Goal: Transaction & Acquisition: Book appointment/travel/reservation

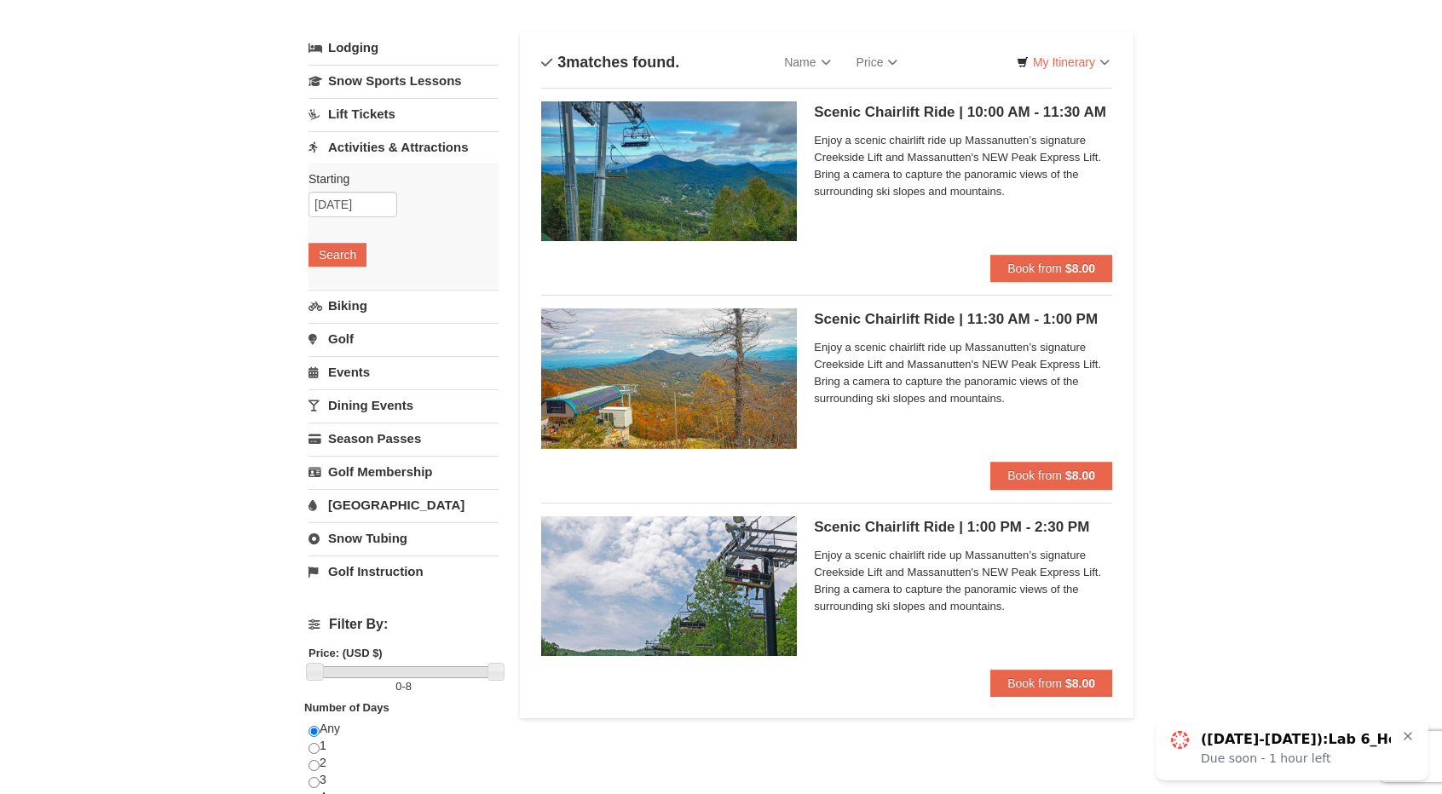
scroll to position [84, 0]
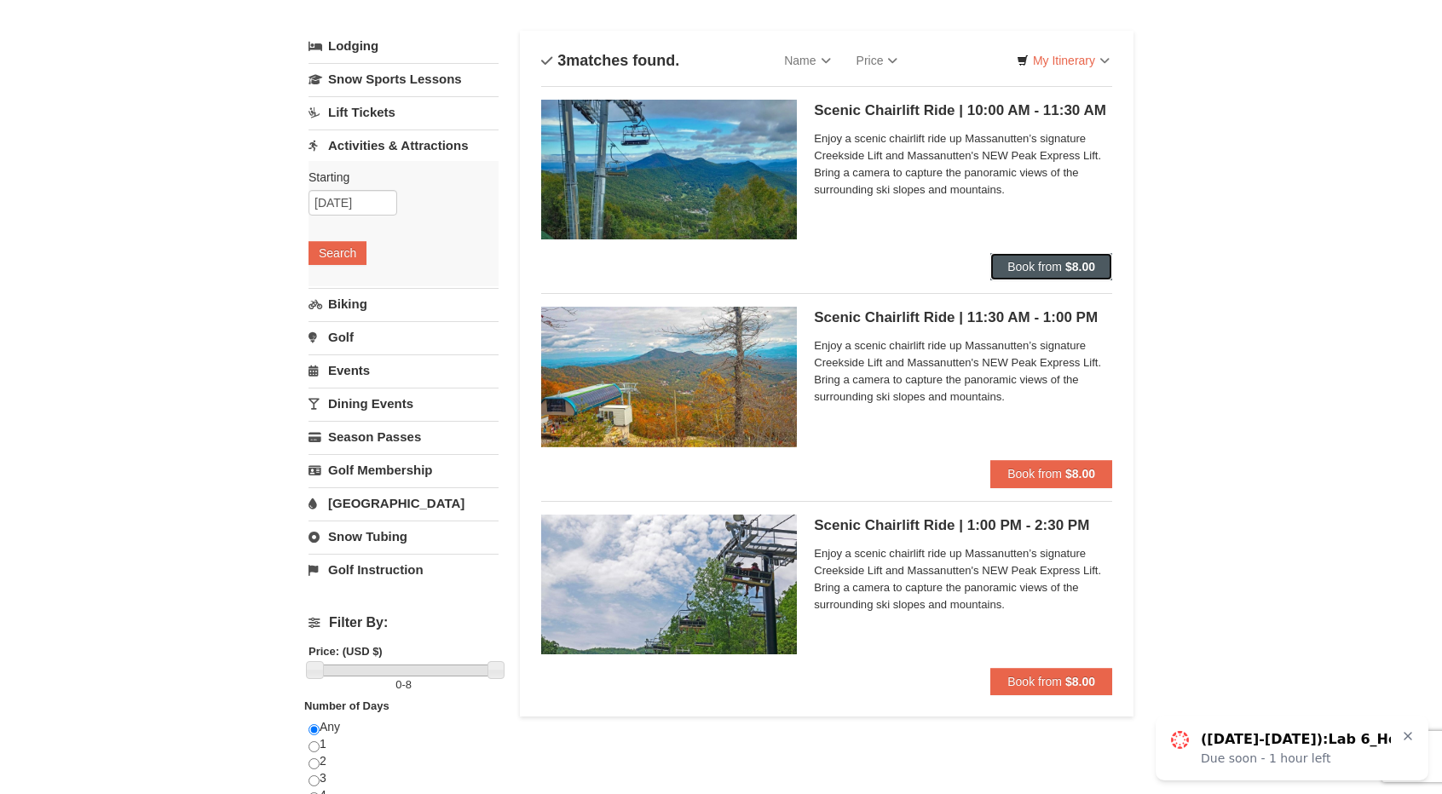
click at [1031, 264] on span "Book from" at bounding box center [1035, 267] width 55 height 14
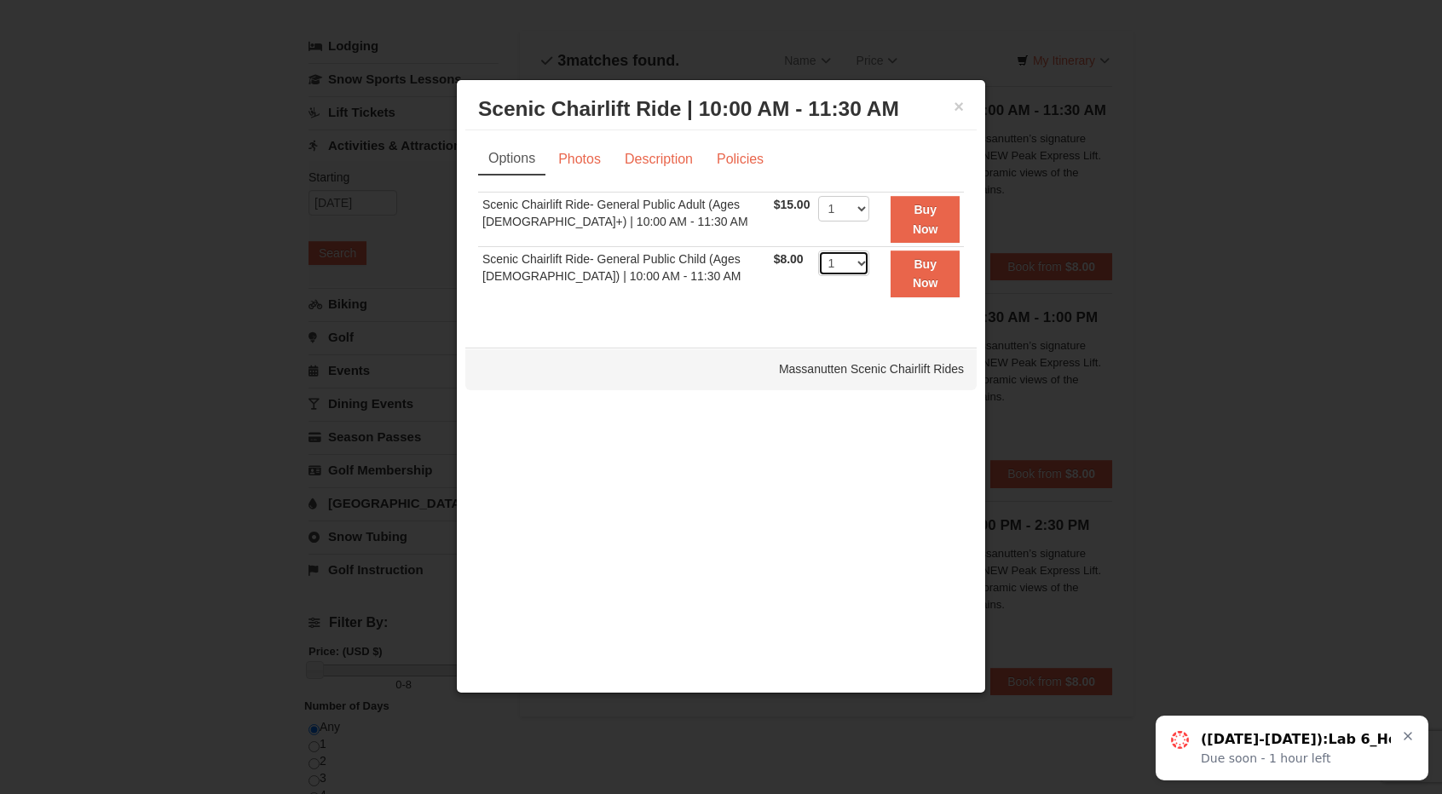
click at [851, 267] on select "1 2 3 4 5 6 7 8 9 10 11 12 13 14 15 16 17 18 19 20 21 22" at bounding box center [843, 264] width 51 height 26
click at [750, 305] on div "Sorry, no matches found. Please remove some filters, or change your dates to fi…" at bounding box center [721, 255] width 486 height 126
click at [846, 212] on select "1 2 3 4 5 6 7 8 9 10 11 12 13 14 15 16 17 18 19 20 21 22" at bounding box center [843, 209] width 51 height 26
click at [818, 196] on select "1 2 3 4 5 6 7 8 9 10 11 12 13 14 15 16 17 18 19 20 21 22" at bounding box center [843, 209] width 51 height 26
click at [585, 163] on link "Photos" at bounding box center [579, 159] width 65 height 32
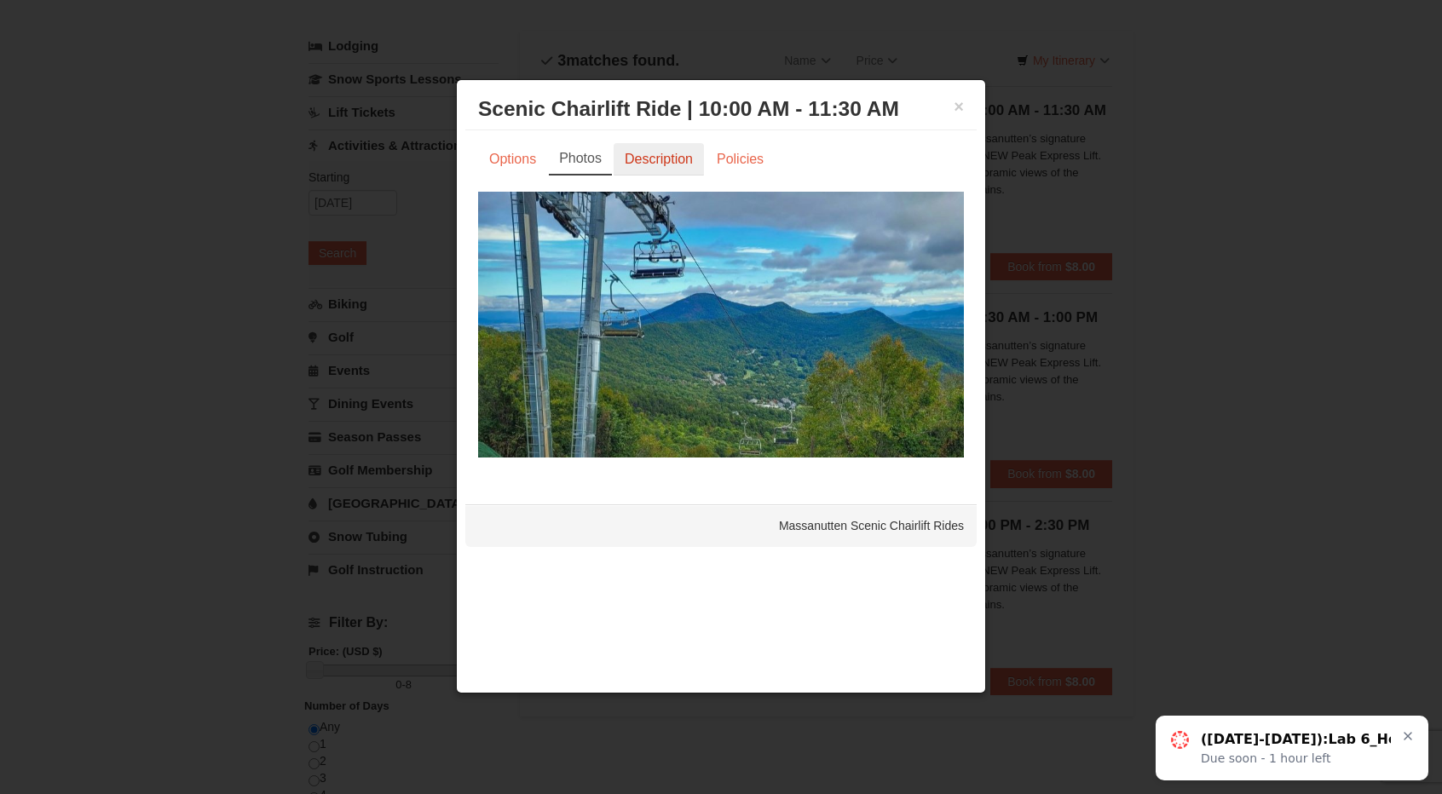
click at [647, 165] on link "Description" at bounding box center [659, 159] width 90 height 32
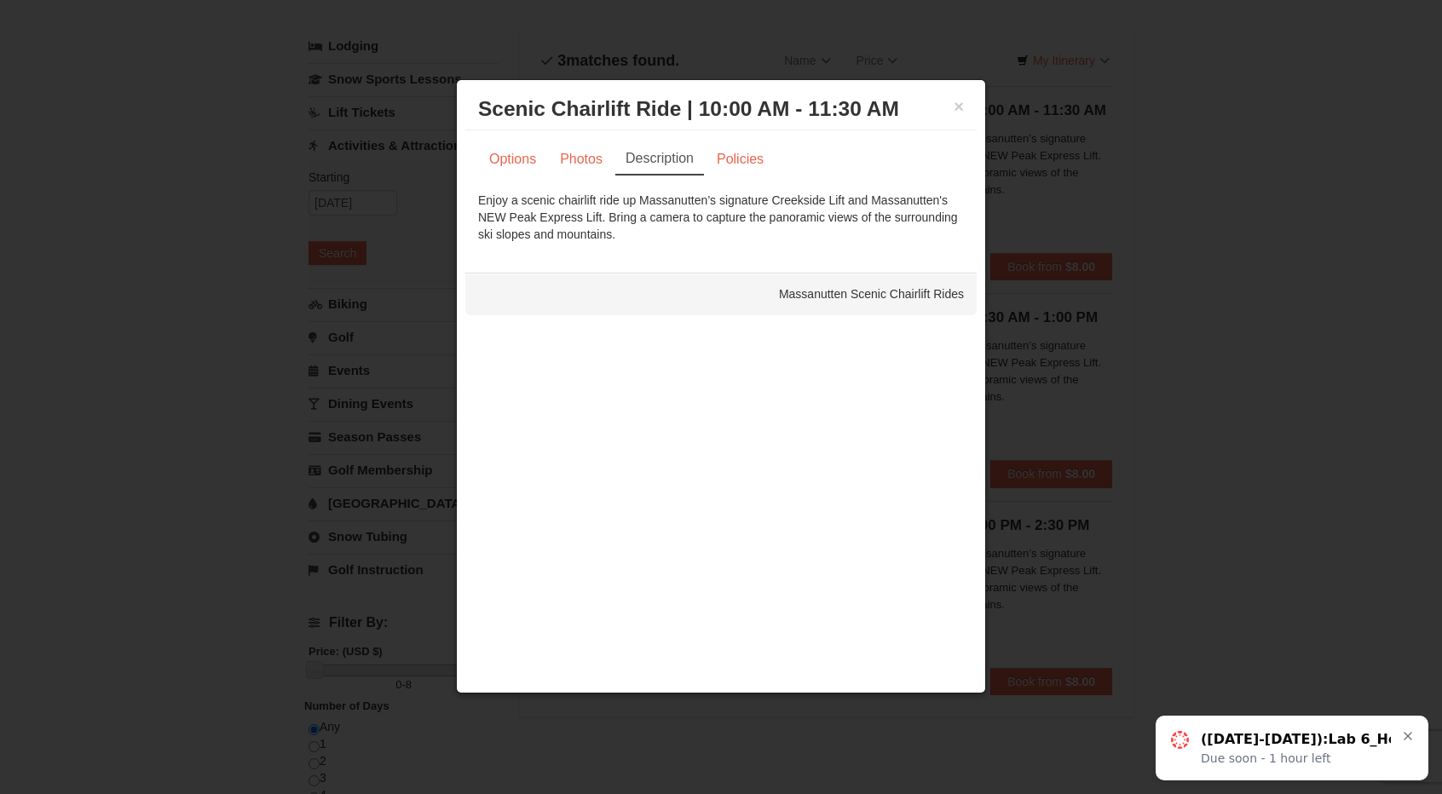
click at [737, 175] on div "Options Photos Description Policies Sorry, no matches found. Please remove some…" at bounding box center [721, 193] width 486 height 100
click at [742, 167] on link "Policies" at bounding box center [740, 159] width 69 height 32
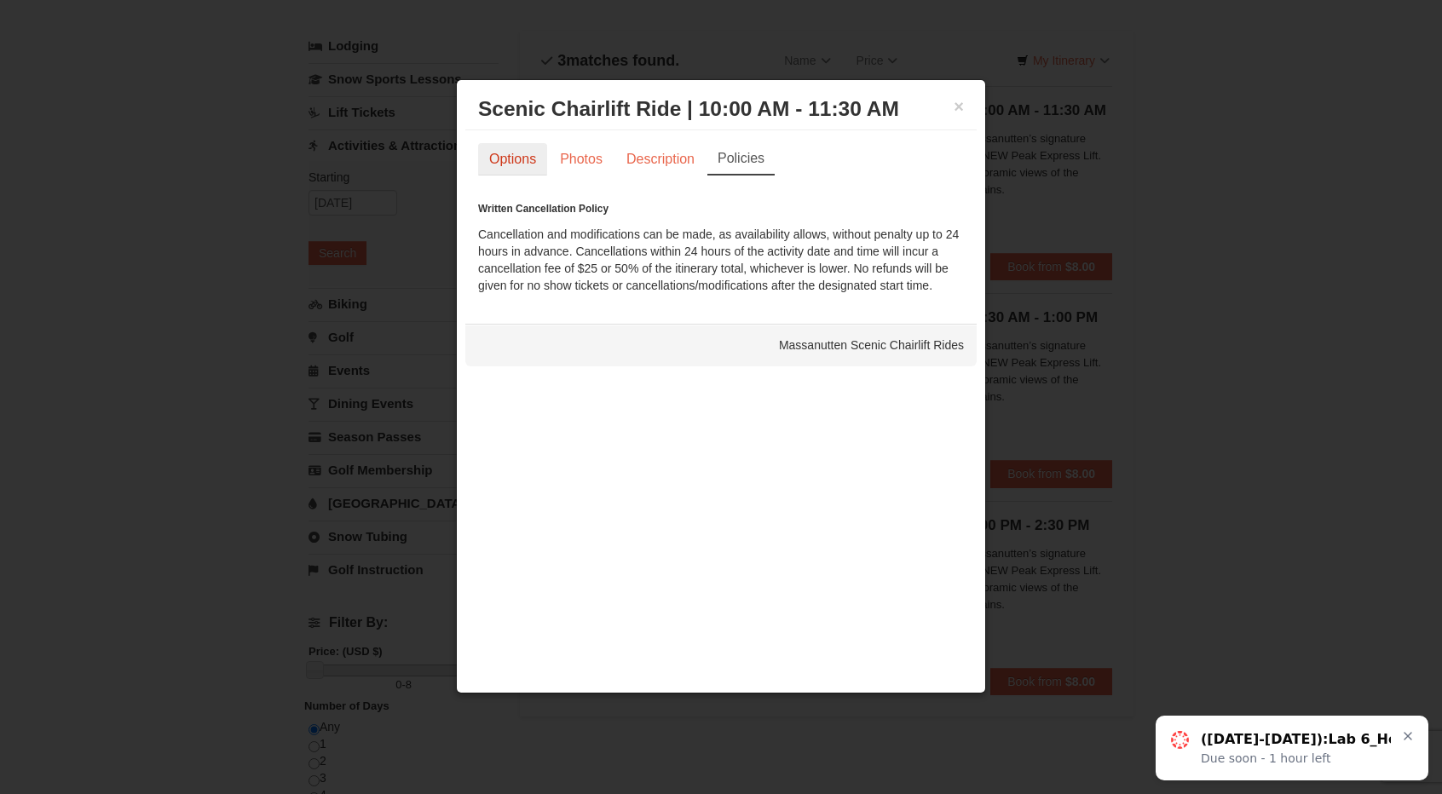
click at [511, 153] on link "Options" at bounding box center [512, 159] width 69 height 32
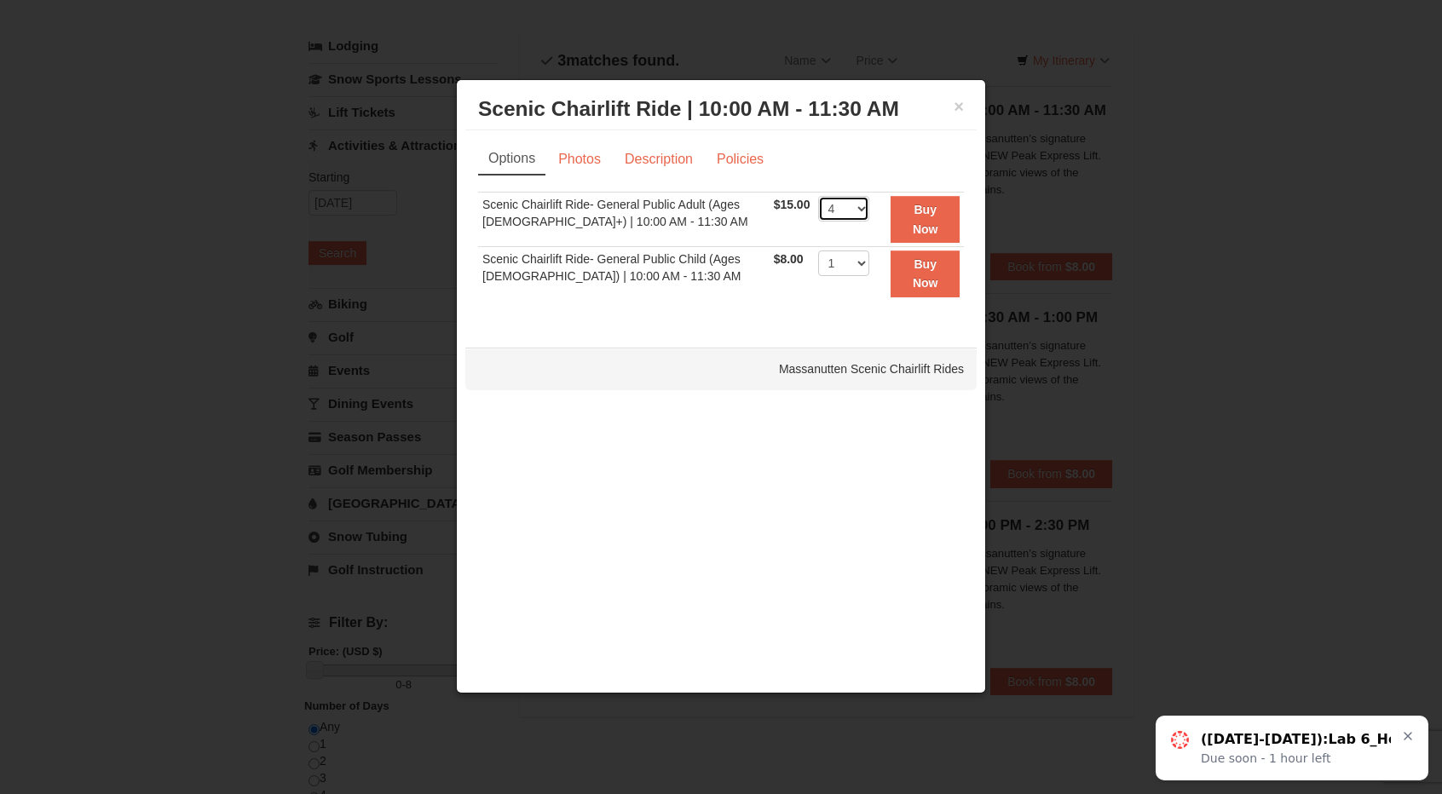
click at [837, 211] on select "1 2 3 4 5 6 7 8 9 10 11 12 13 14 15 16 17 18 19 20 21 22" at bounding box center [843, 209] width 51 height 26
select select "8"
click at [818, 196] on select "1 2 3 4 5 6 7 8 9 10 11 12 13 14 15 16 17 18 19 20 21 22" at bounding box center [843, 209] width 51 height 26
click at [939, 208] on button "Buy Now" at bounding box center [925, 219] width 69 height 47
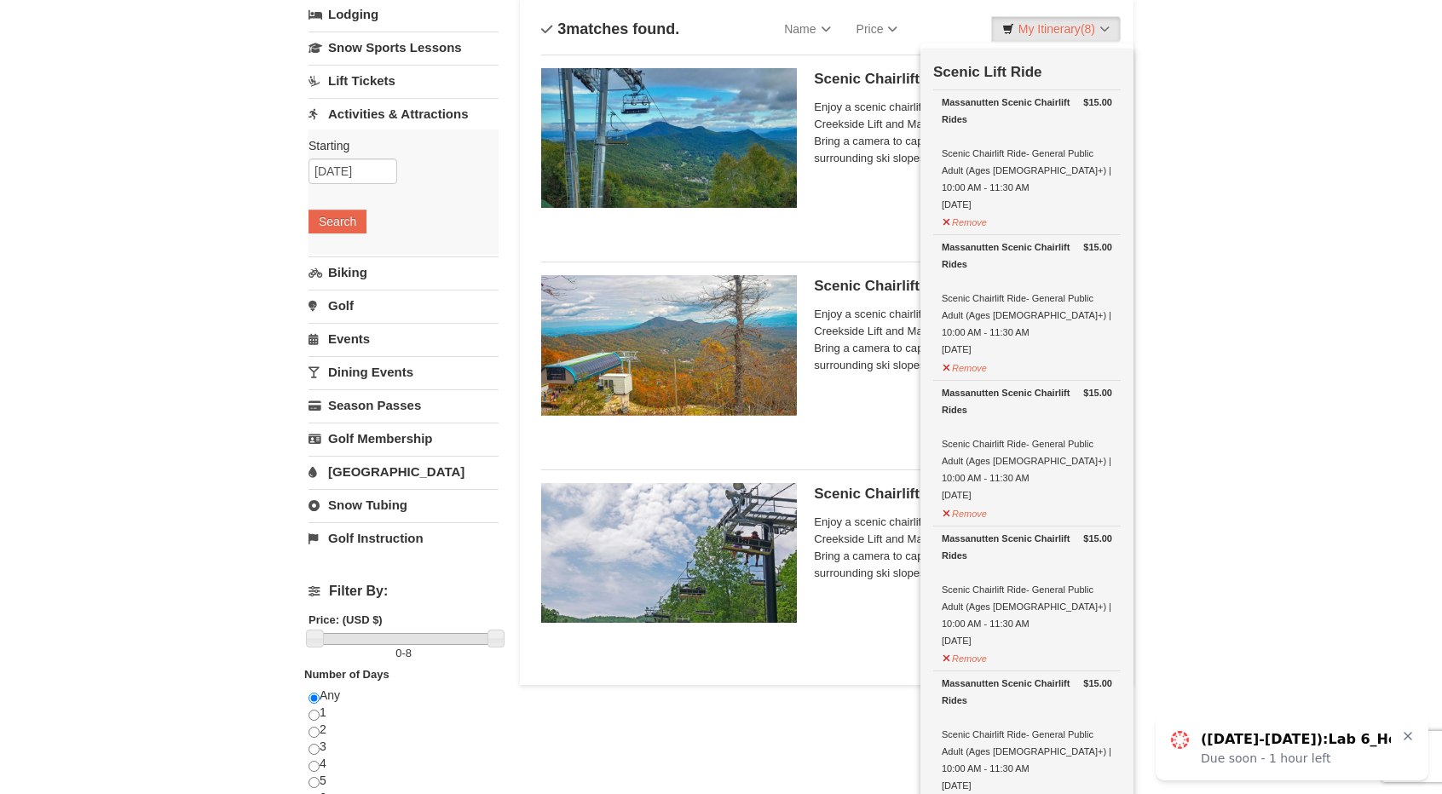
scroll to position [0, 0]
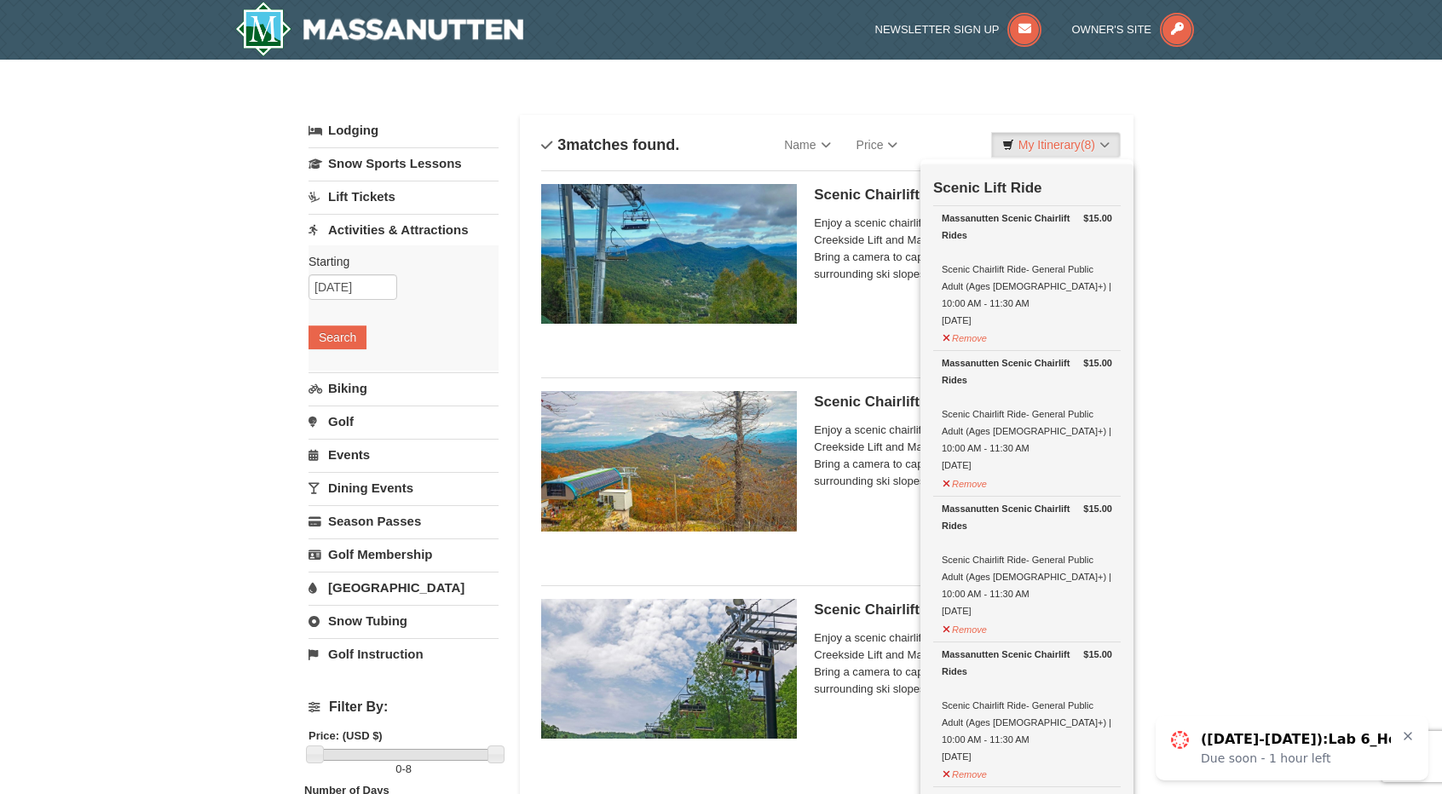
click at [844, 210] on div "Scenic Chairlift Ride | 10:00 AM - 11:30 AM Massanutten Scenic Chairlift Rides …" at bounding box center [963, 260] width 298 height 153
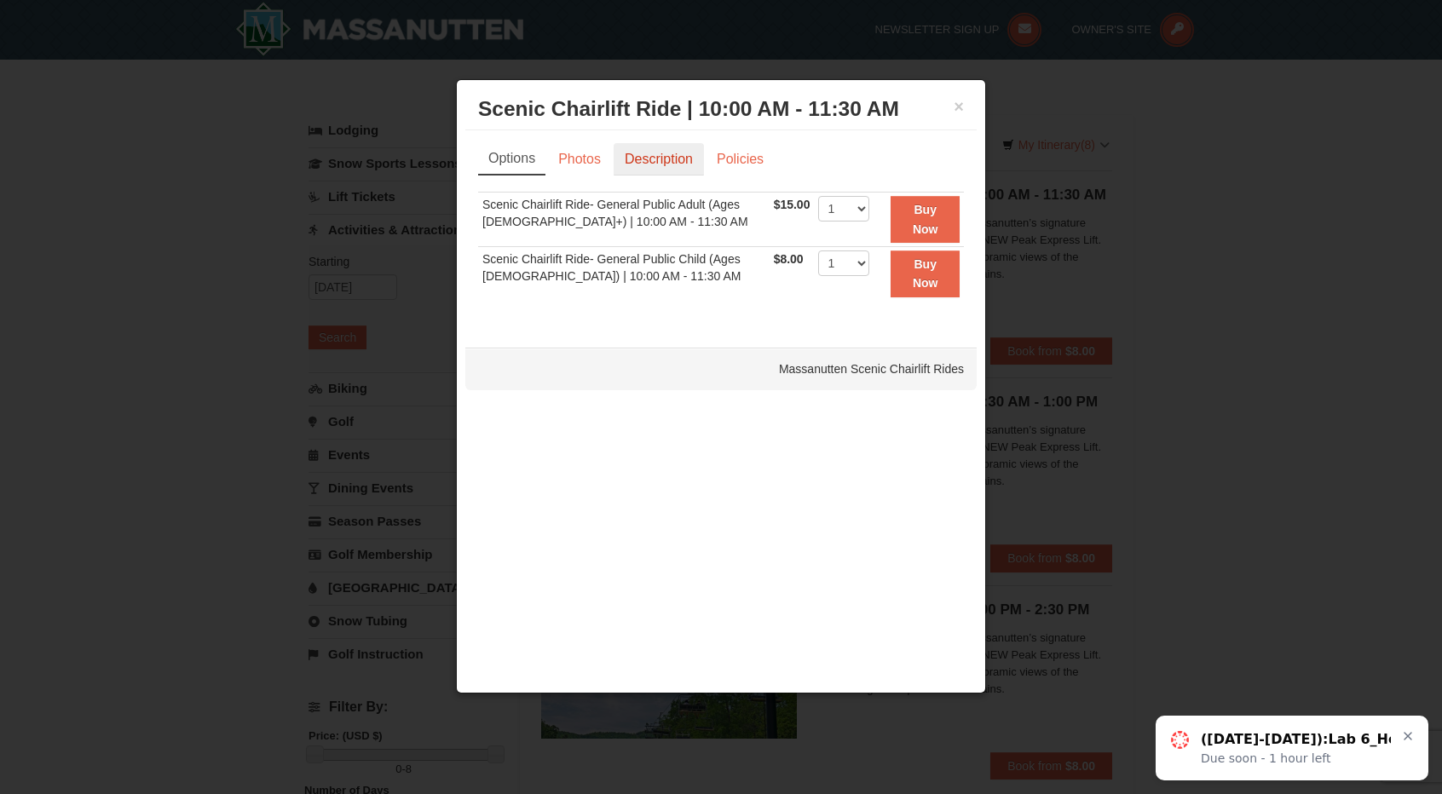
click at [648, 162] on link "Description" at bounding box center [659, 159] width 90 height 32
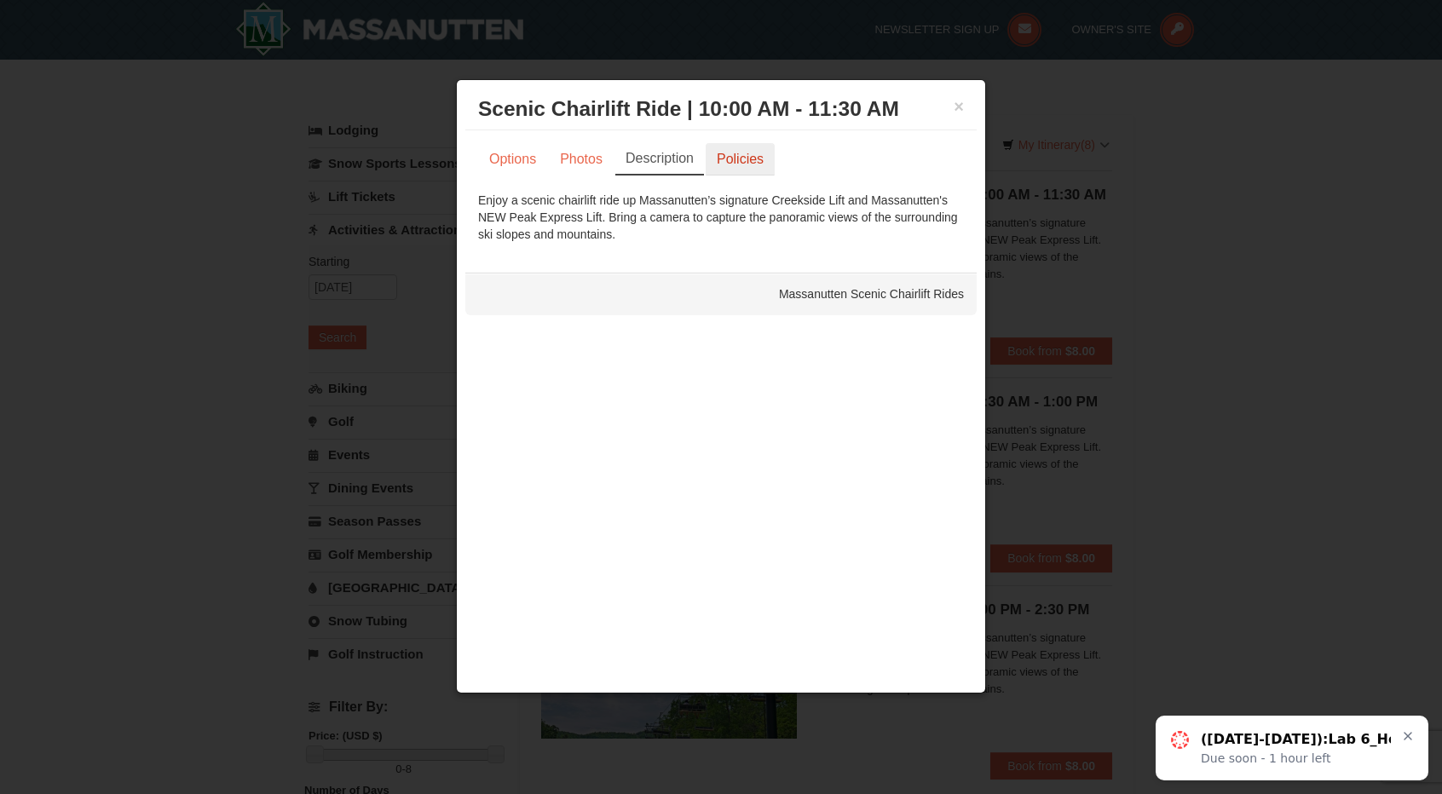
click at [743, 160] on link "Policies" at bounding box center [740, 159] width 69 height 32
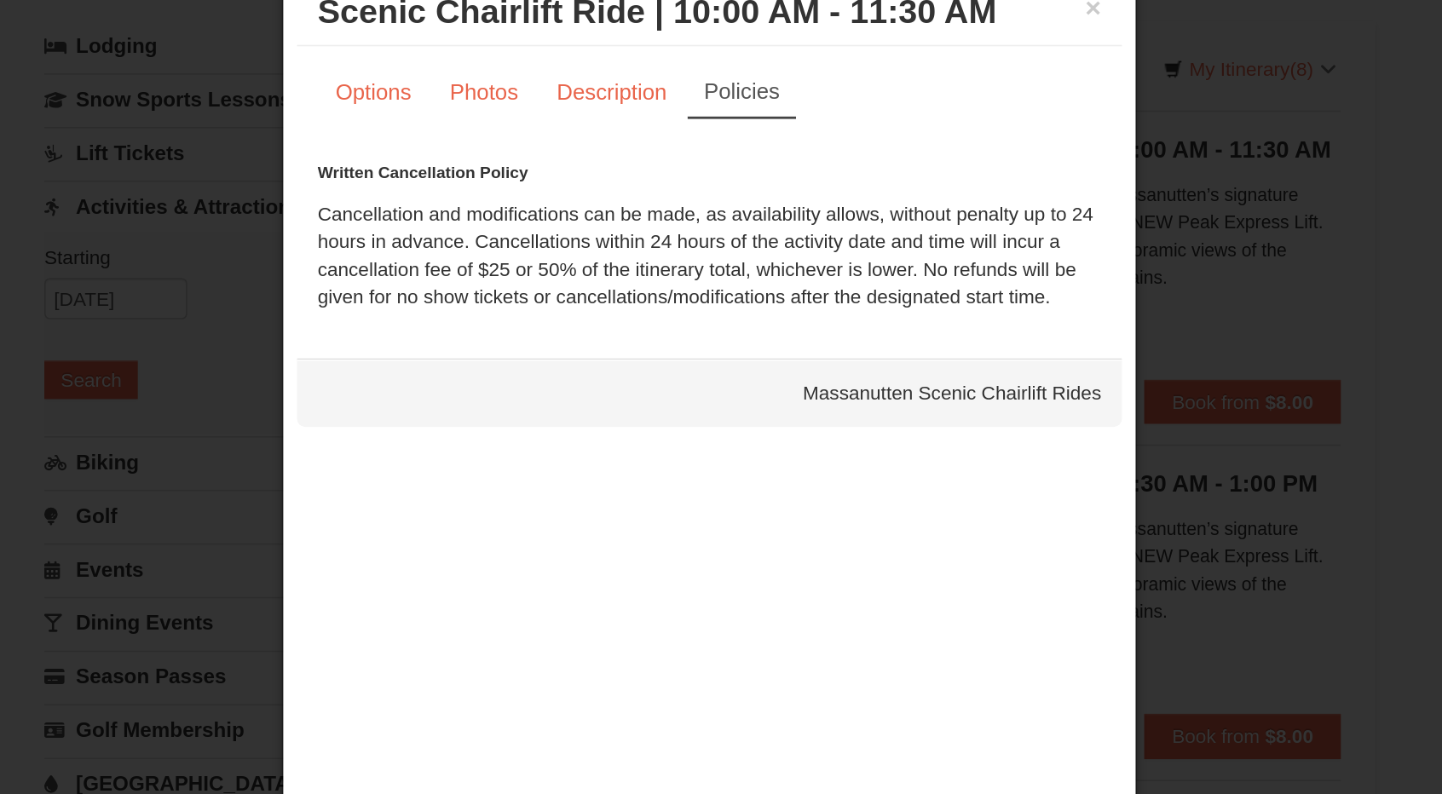
click at [861, 327] on div "Massanutten Scenic Chairlift Rides" at bounding box center [720, 345] width 511 height 43
click at [866, 338] on div "Massanutten Scenic Chairlift Rides" at bounding box center [720, 345] width 511 height 43
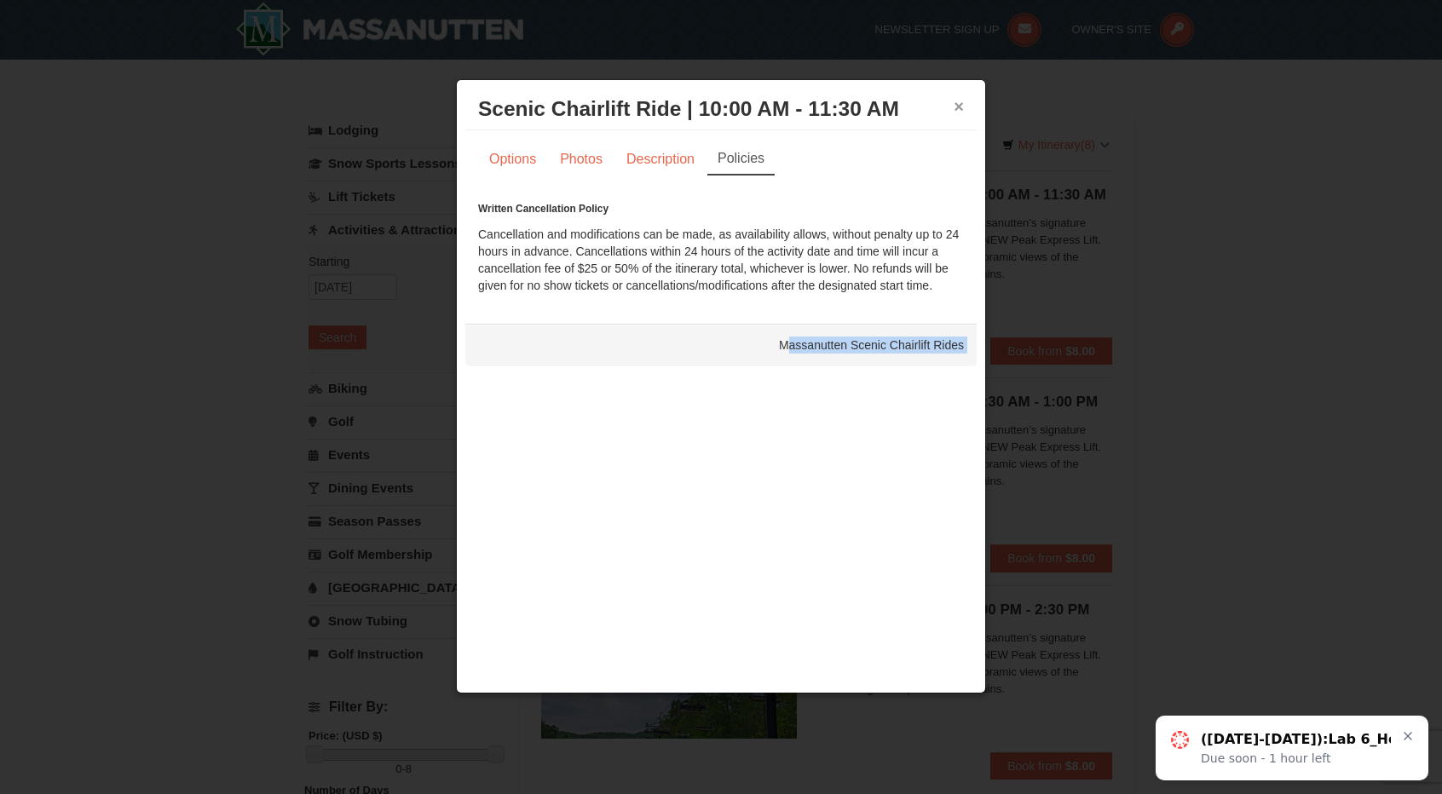
click at [957, 113] on button "×" at bounding box center [959, 106] width 10 height 17
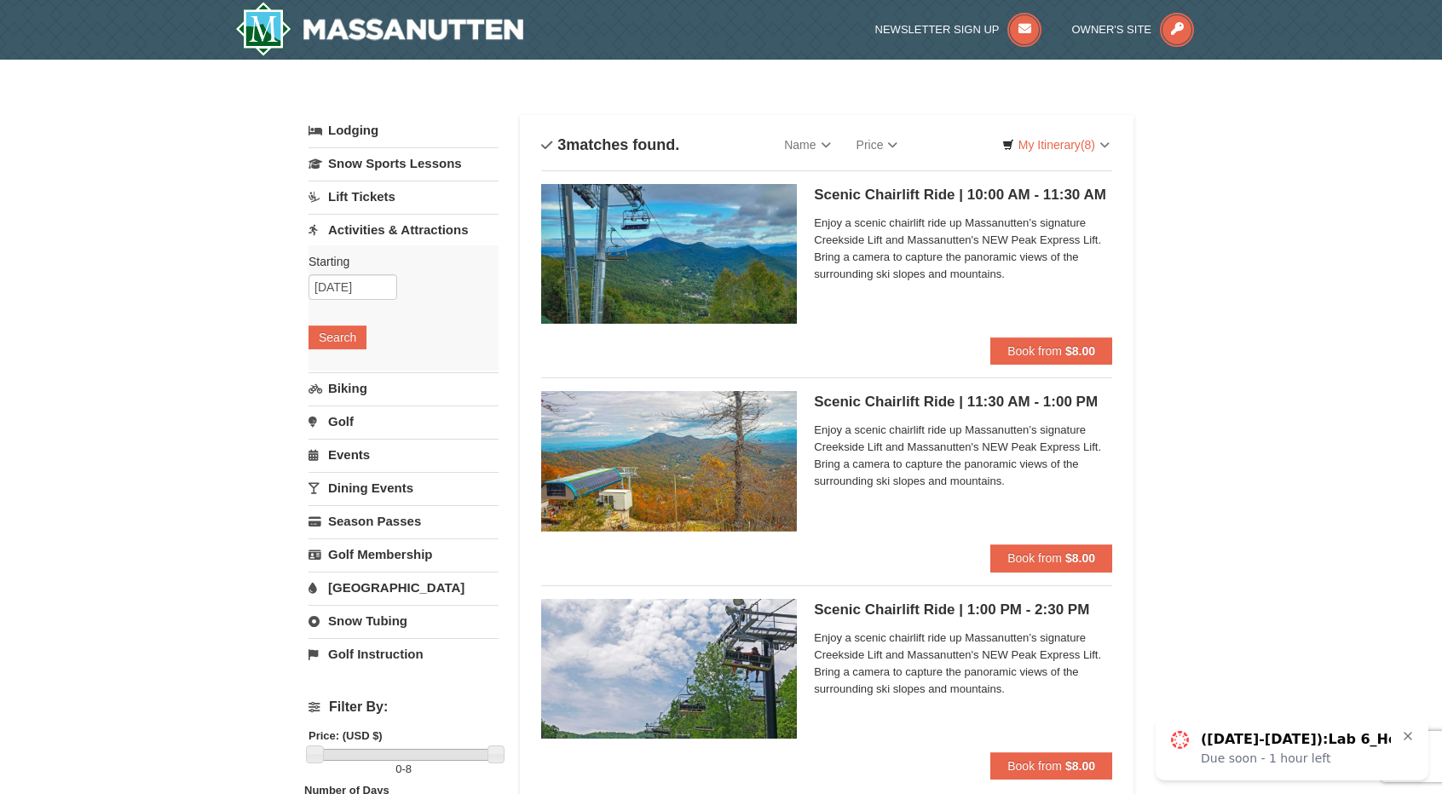
click at [347, 608] on link "Snow Tubing" at bounding box center [404, 621] width 190 height 32
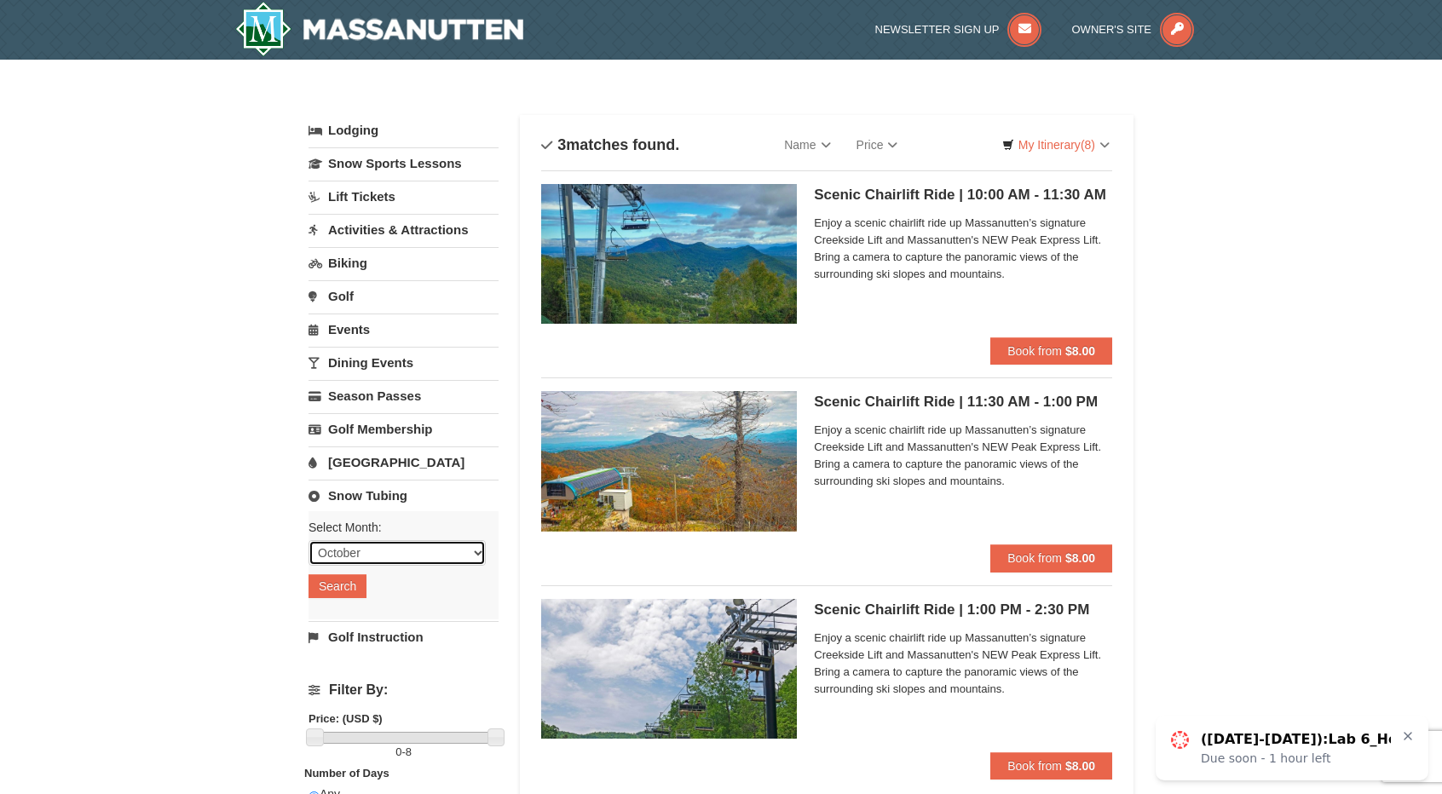
click at [373, 552] on select "October November December January February March April May June July August Sep…" at bounding box center [397, 553] width 177 height 26
select select "11"
click at [309, 540] on select "October November December January February March April May June July August Sep…" at bounding box center [397, 553] width 177 height 26
click at [344, 576] on button "Search" at bounding box center [338, 587] width 58 height 24
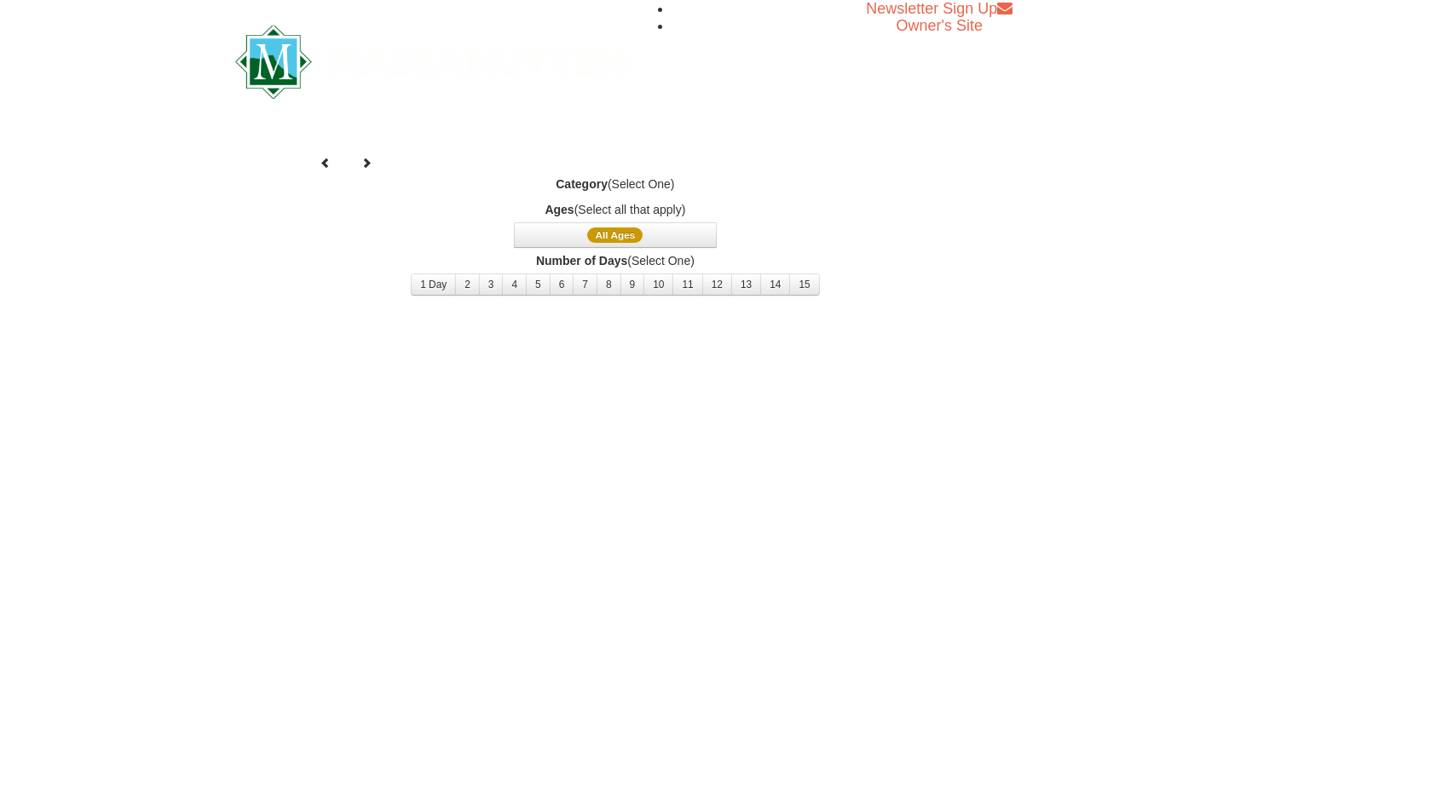
select select "11"
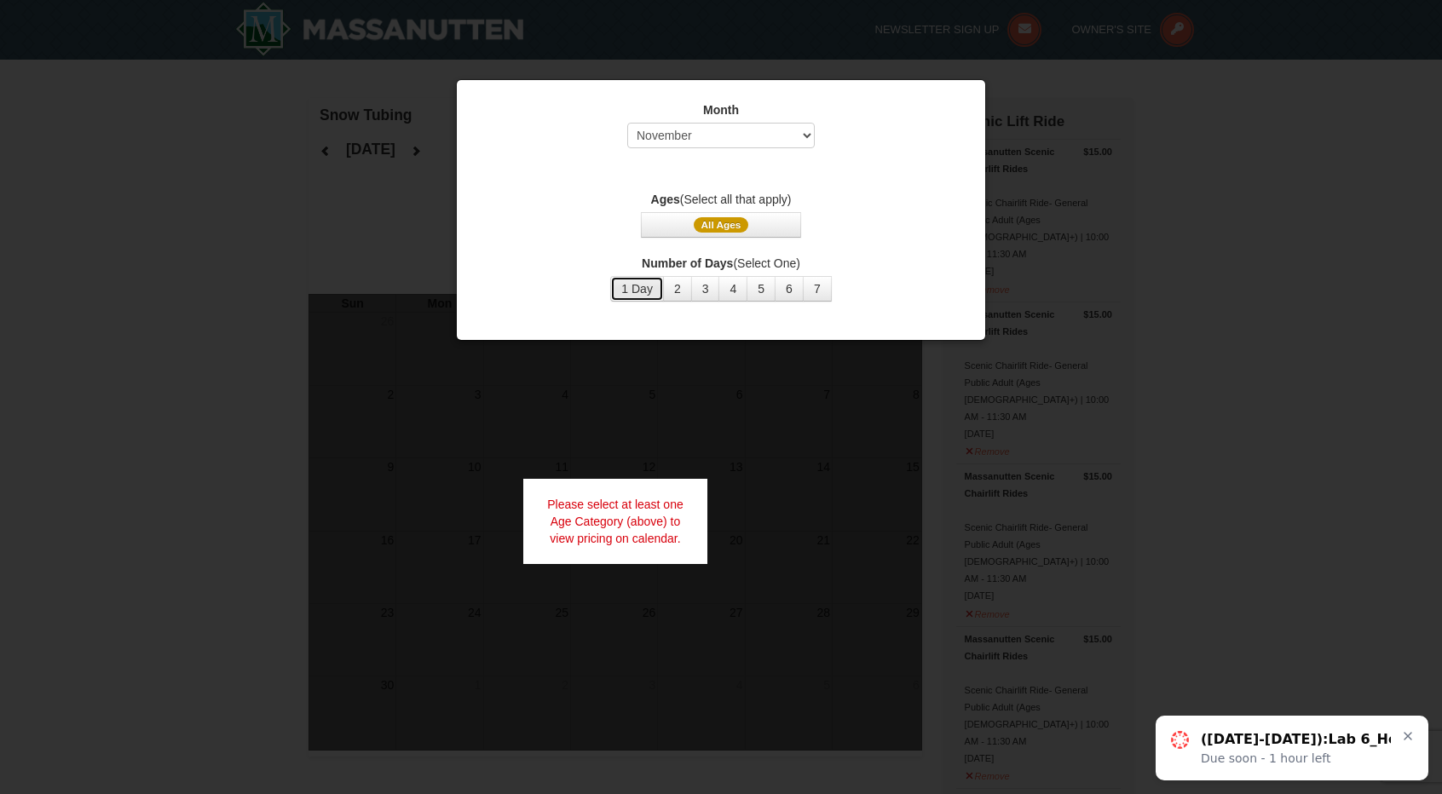
click at [643, 286] on button "1 Day" at bounding box center [637, 289] width 54 height 26
click at [755, 214] on button "All Ages" at bounding box center [721, 225] width 160 height 26
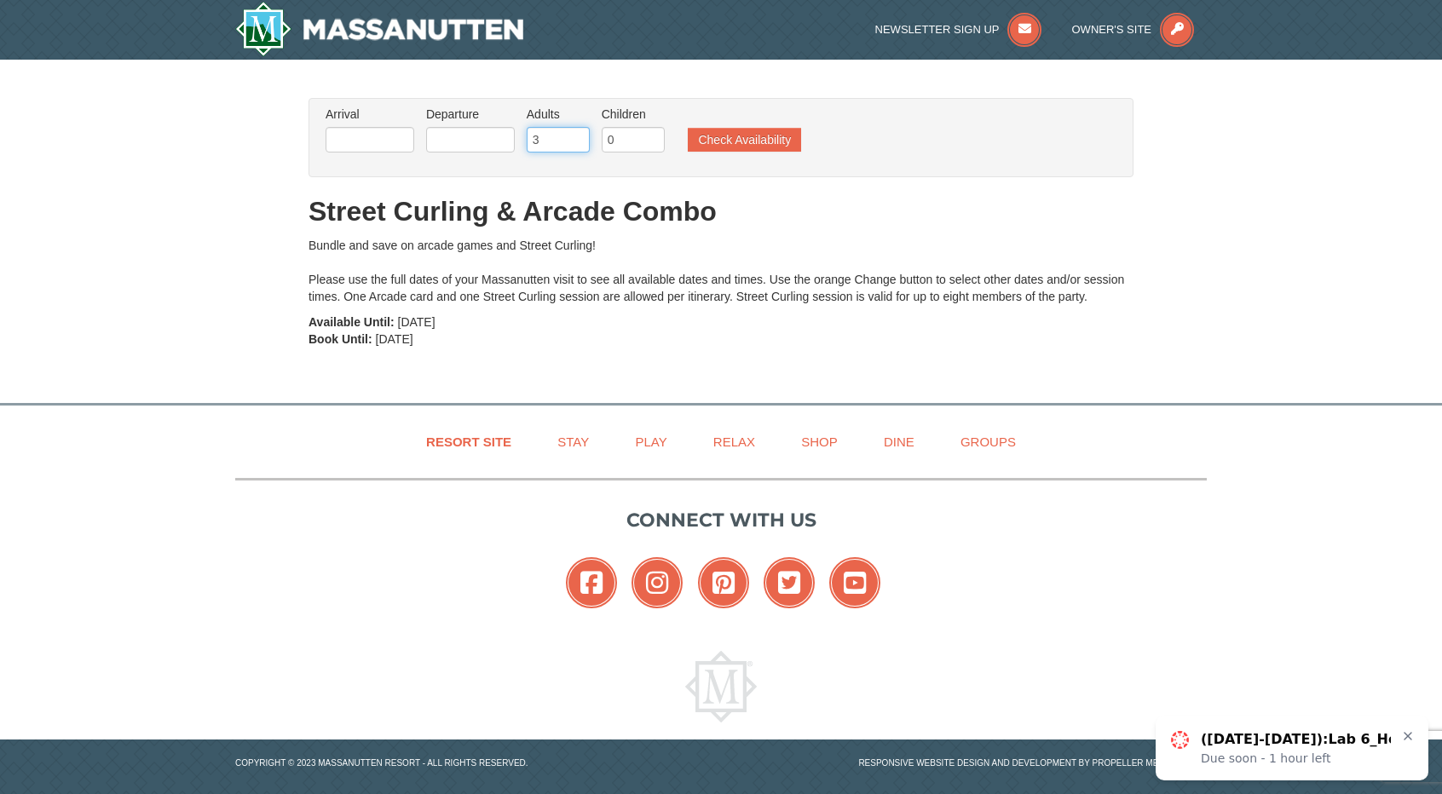
click at [575, 133] on input "3" at bounding box center [558, 140] width 63 height 26
click at [575, 133] on input "4" at bounding box center [558, 140] width 63 height 26
click at [575, 133] on input "5" at bounding box center [558, 140] width 63 height 26
click at [575, 133] on input "6" at bounding box center [558, 140] width 63 height 26
type input "7"
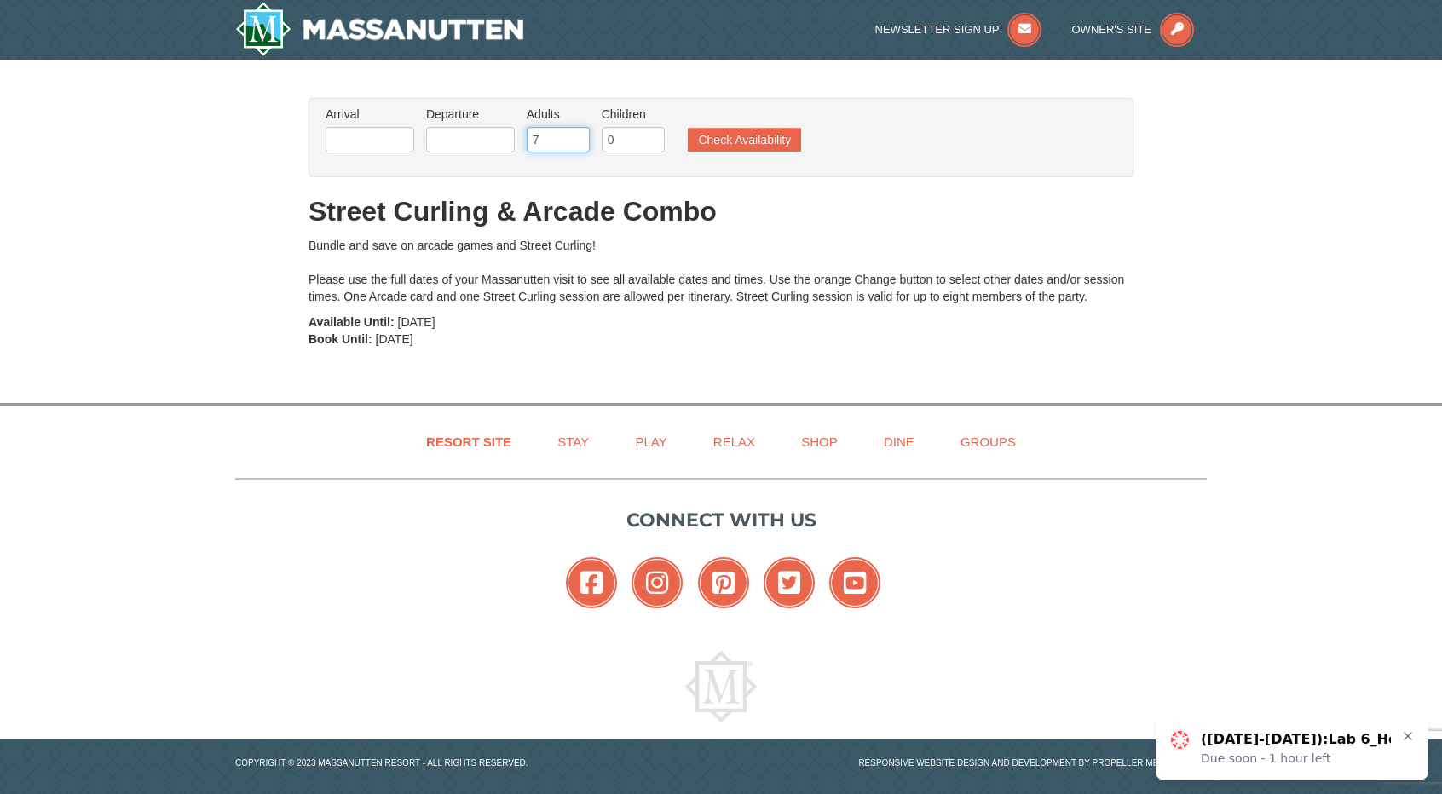
click at [575, 134] on input "7" at bounding box center [558, 140] width 63 height 26
click at [359, 139] on input "text" at bounding box center [370, 140] width 89 height 26
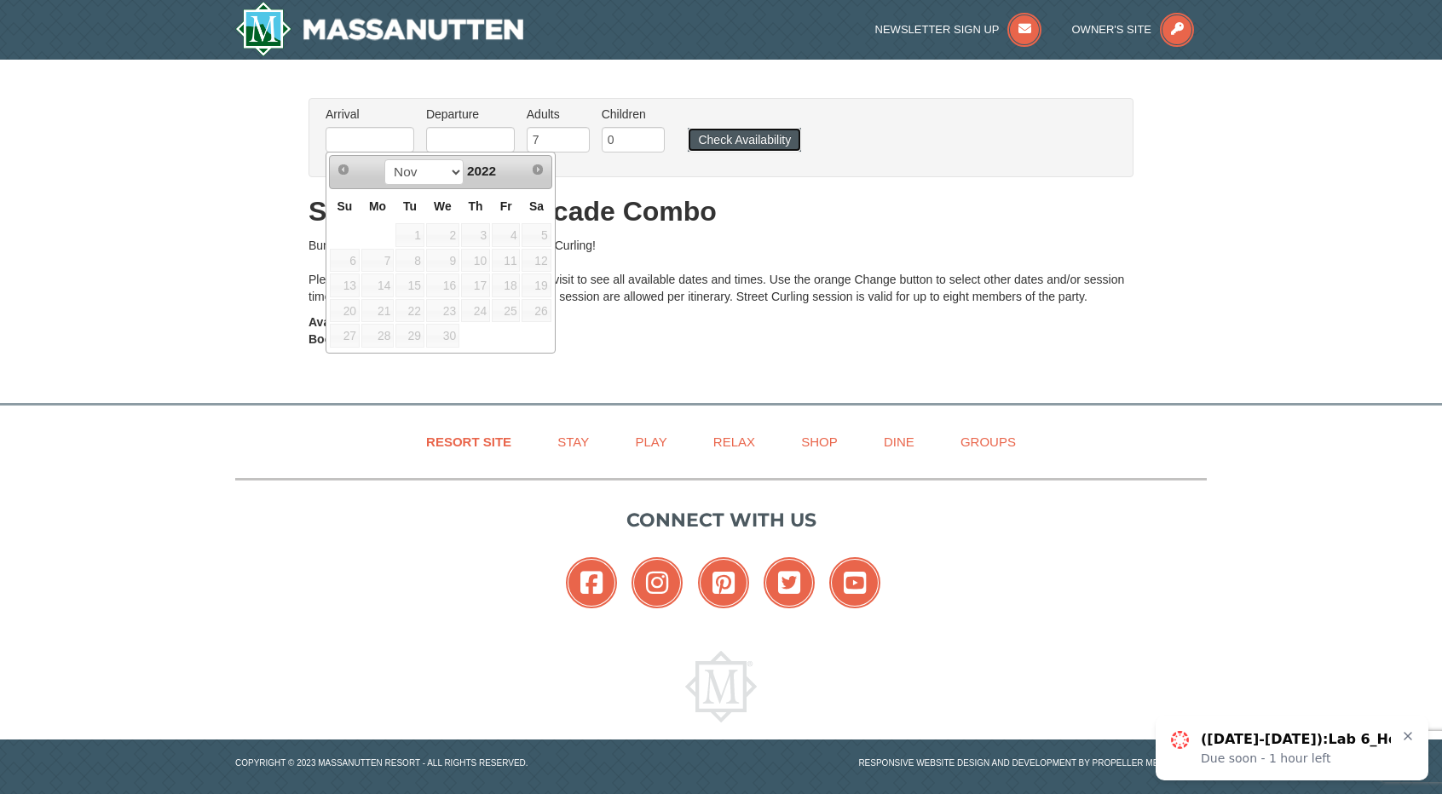
click at [724, 144] on button "Check Availability" at bounding box center [744, 140] width 113 height 24
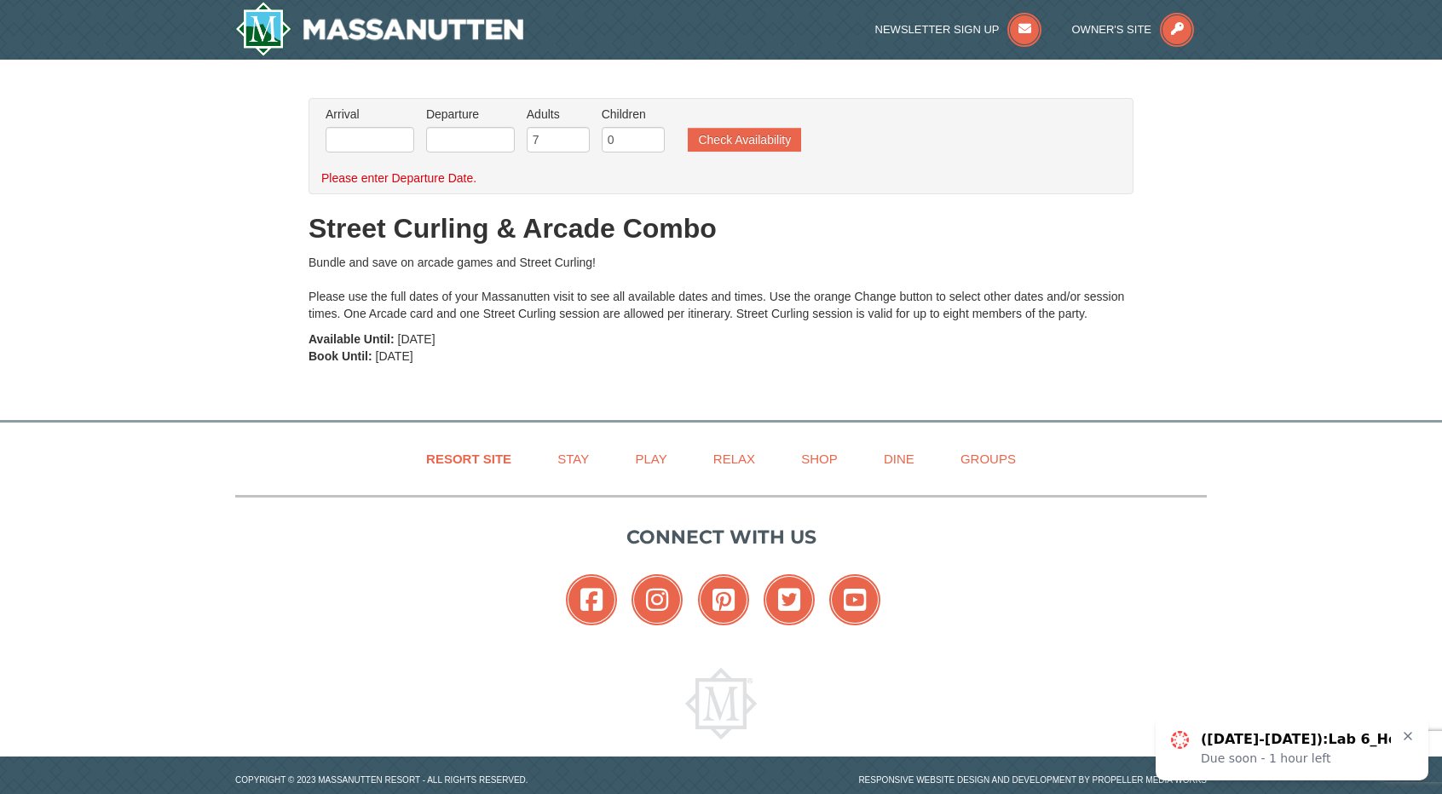
click at [465, 120] on label "Departure Please format dates MM/DD/YYYY Please format dates MM/DD/YYYY" at bounding box center [470, 114] width 89 height 17
click at [469, 132] on input "text" at bounding box center [470, 140] width 89 height 26
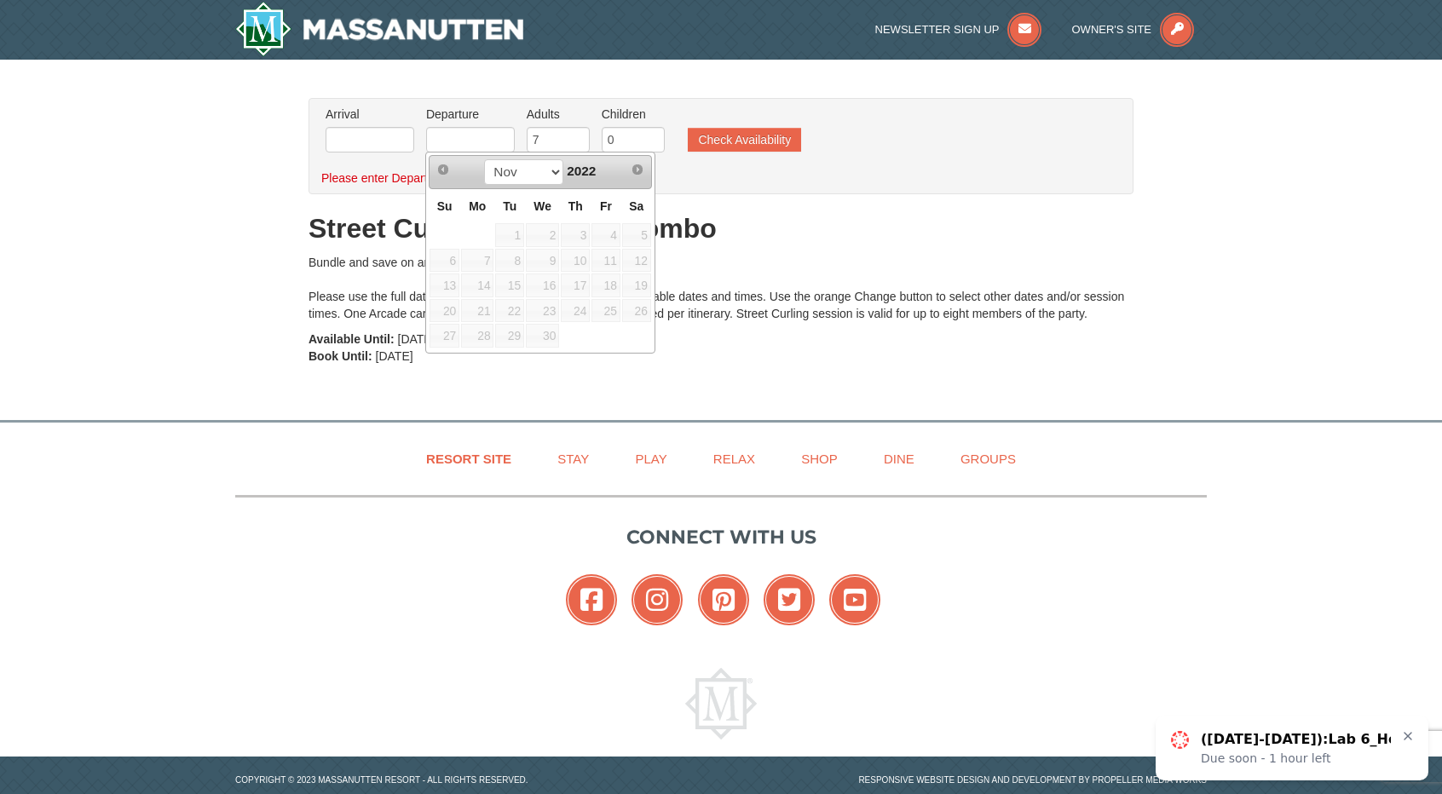
click at [503, 223] on span "1" at bounding box center [509, 235] width 29 height 24
click at [631, 173] on span "Next" at bounding box center [638, 170] width 14 height 14
click at [644, 170] on span "Next" at bounding box center [638, 170] width 14 height 14
click at [538, 172] on select "Jan Feb Mar Apr May Jun Jul Aug Sep Oct Nov" at bounding box center [523, 172] width 79 height 26
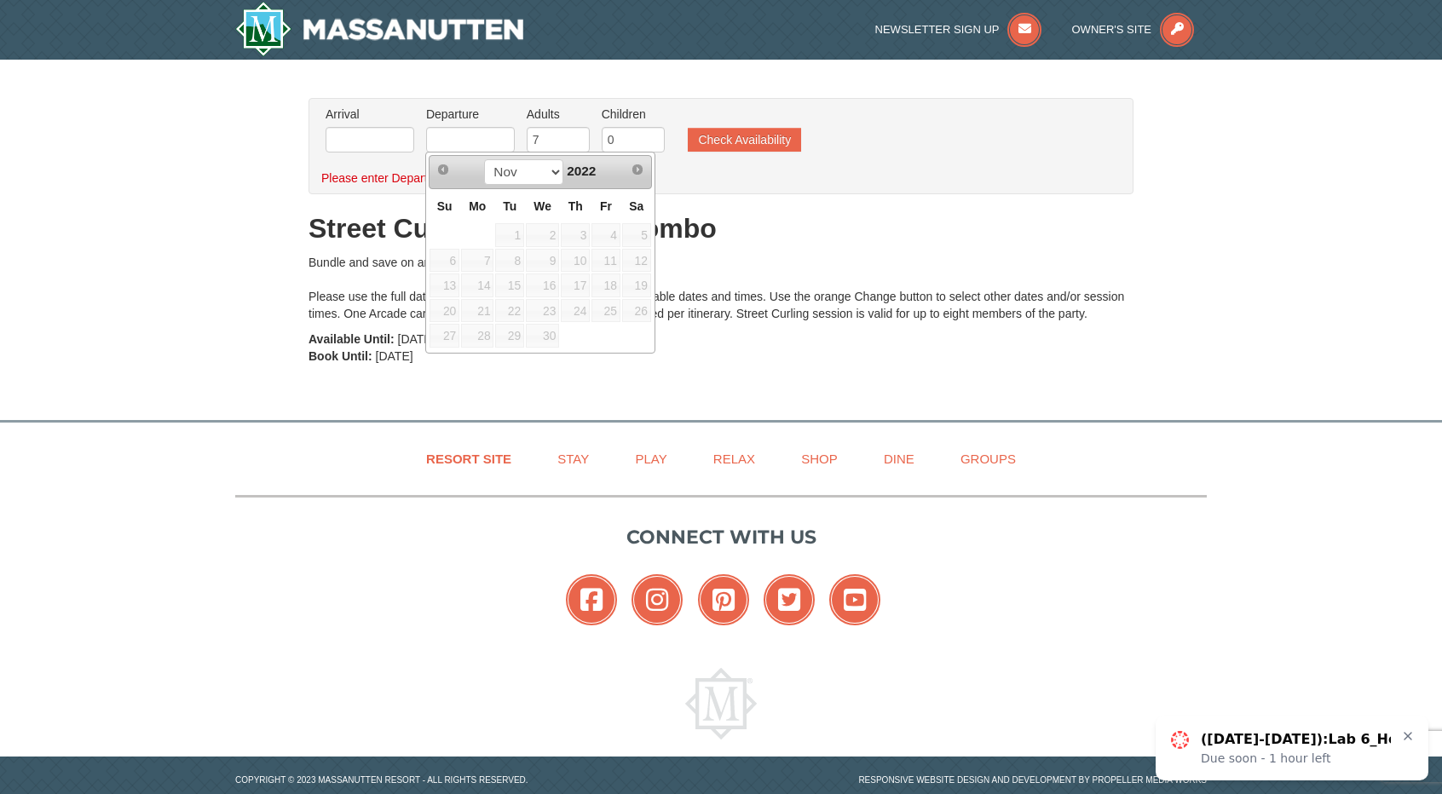
click at [583, 170] on span "2022" at bounding box center [581, 171] width 29 height 14
click at [735, 229] on h1 "Street Curling & Arcade Combo" at bounding box center [721, 228] width 825 height 34
